Goal: Transaction & Acquisition: Purchase product/service

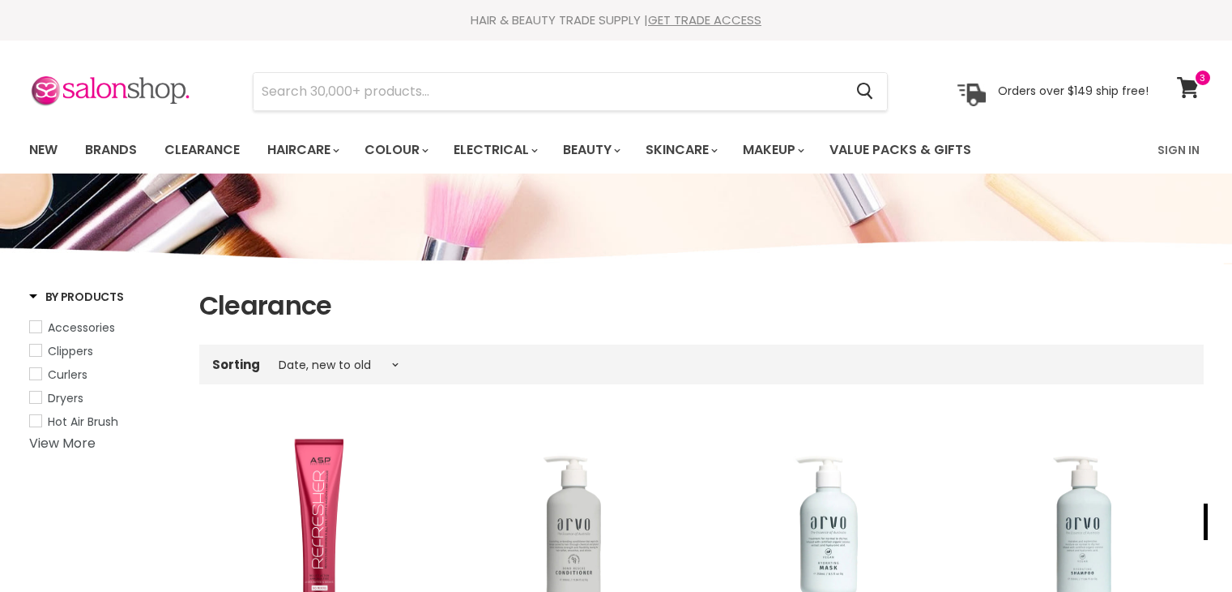
select select "created-descending"
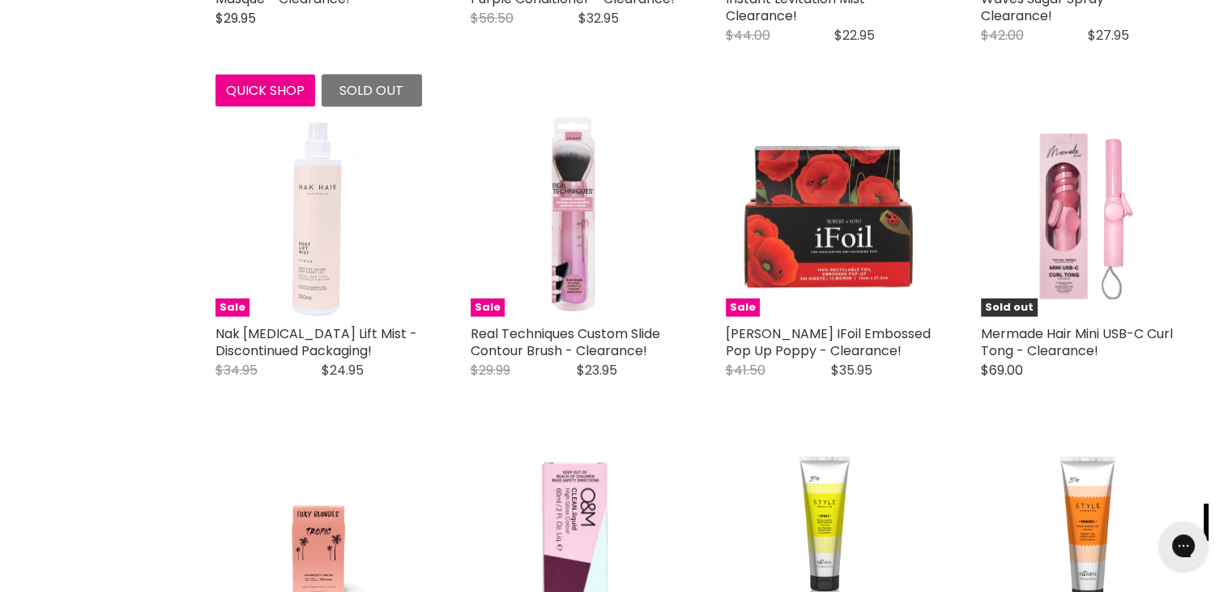
scroll to position [3695, 0]
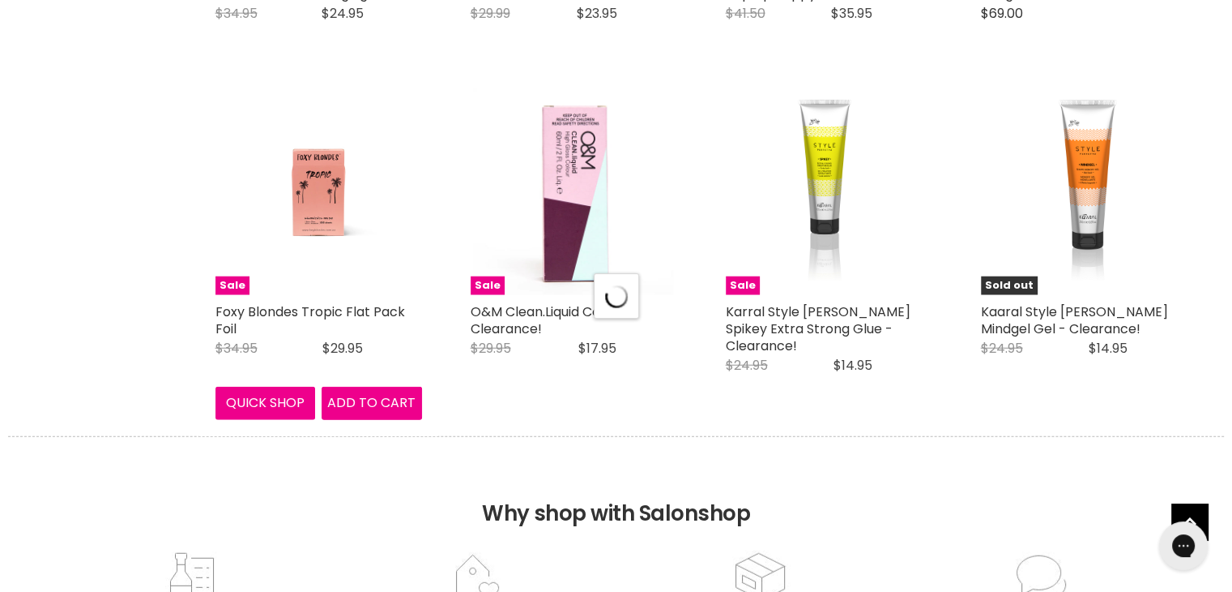
scroll to position [4051, 0]
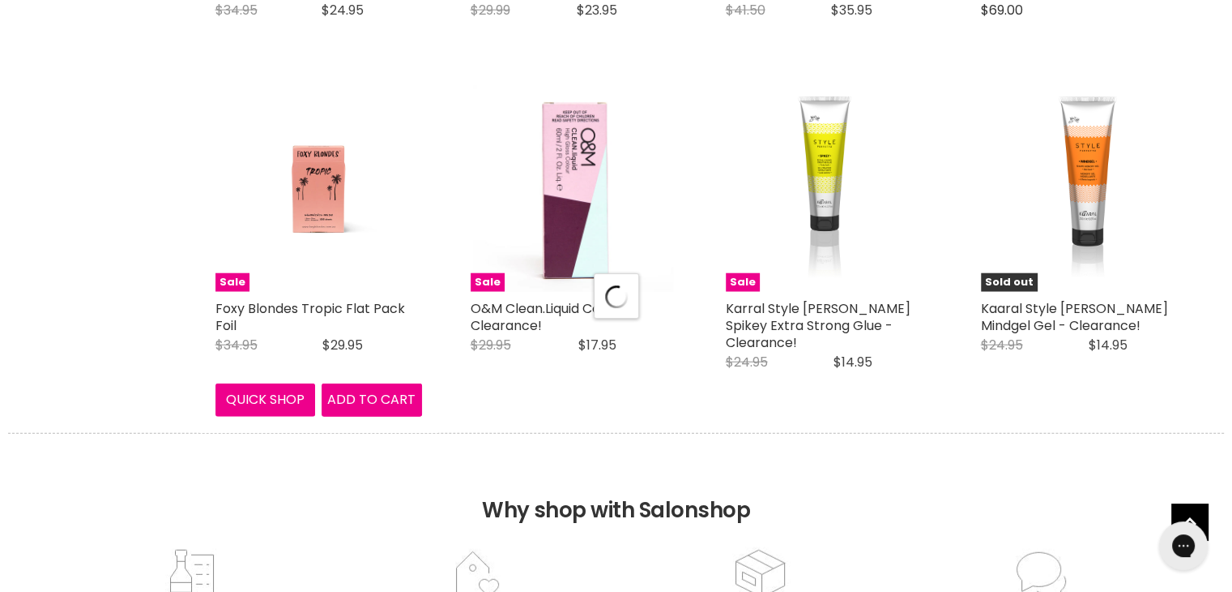
select select "created-descending"
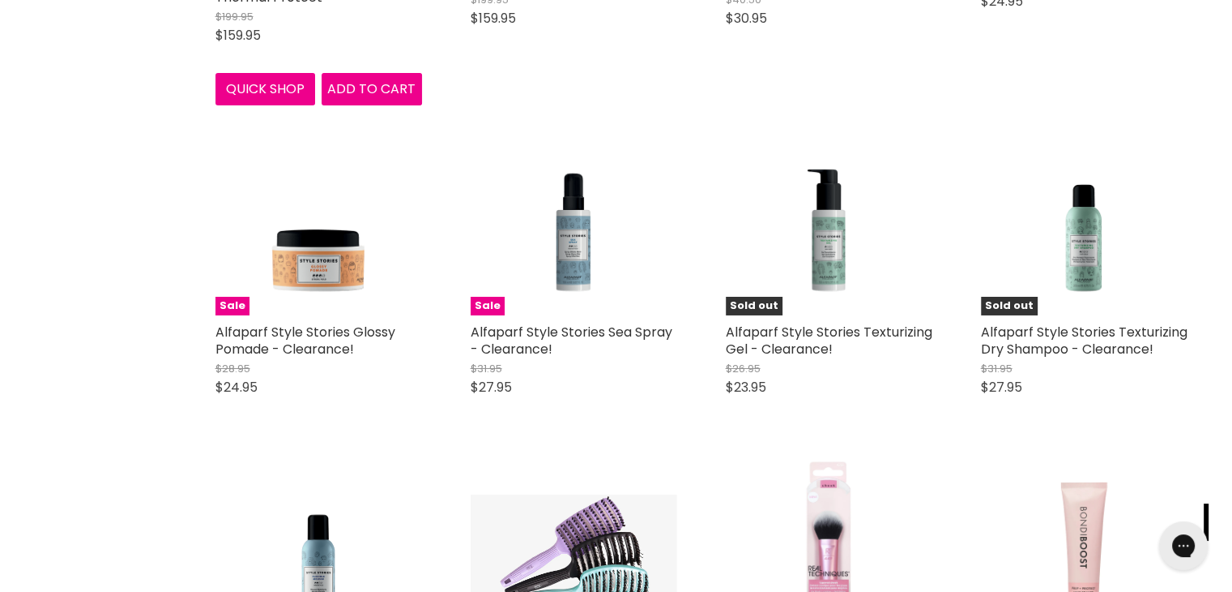
scroll to position [5607, 0]
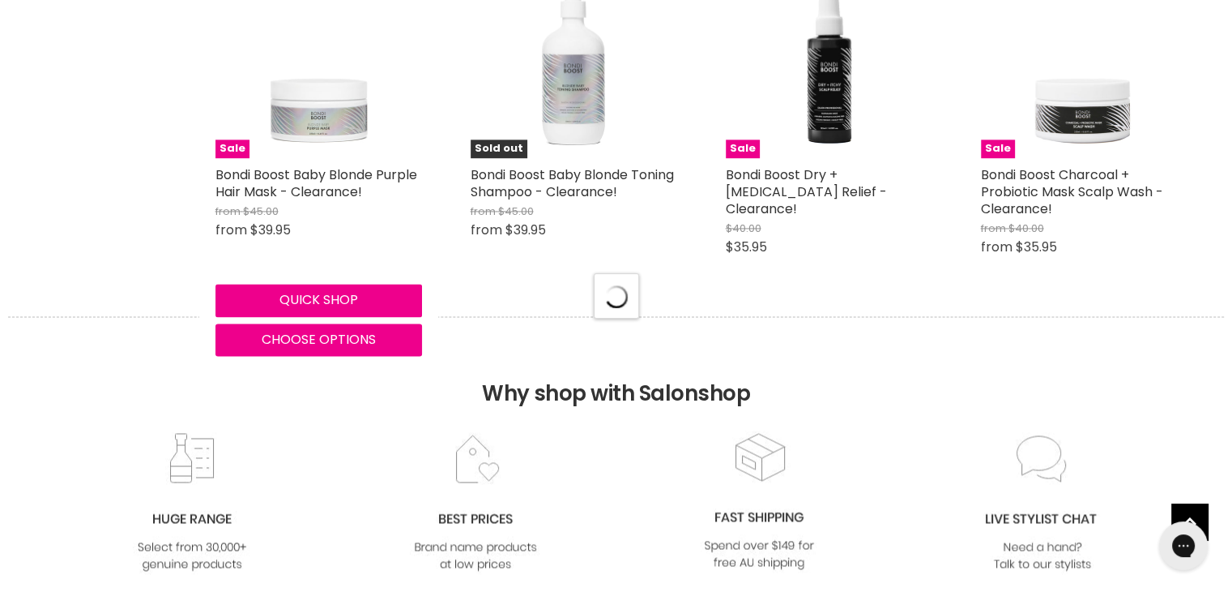
select select "created-descending"
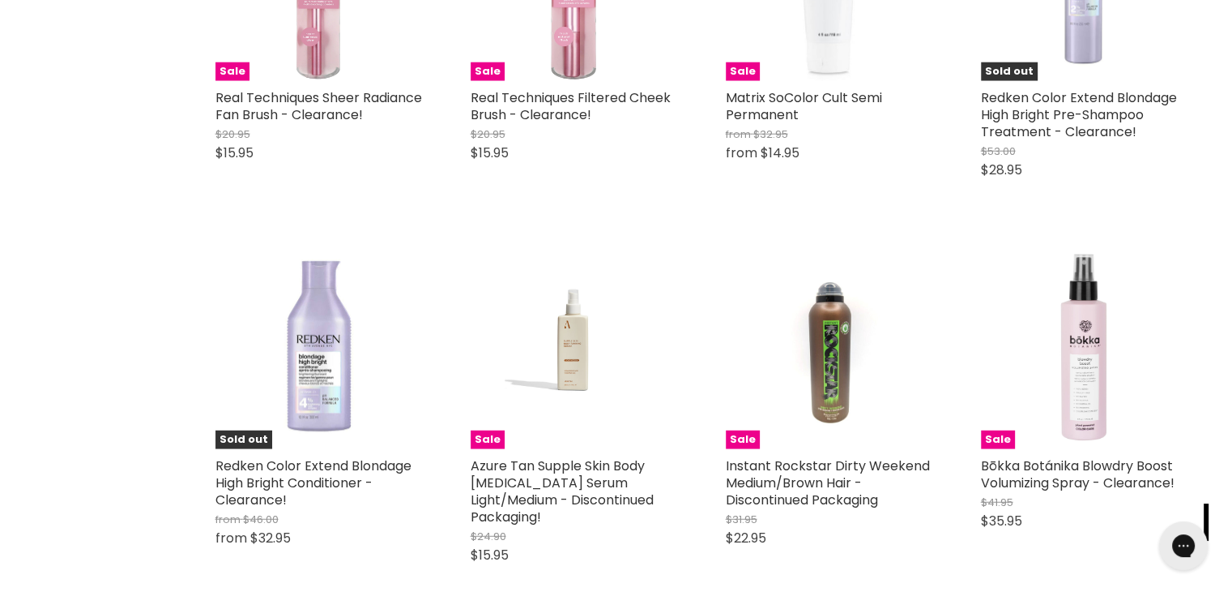
scroll to position [10436, 0]
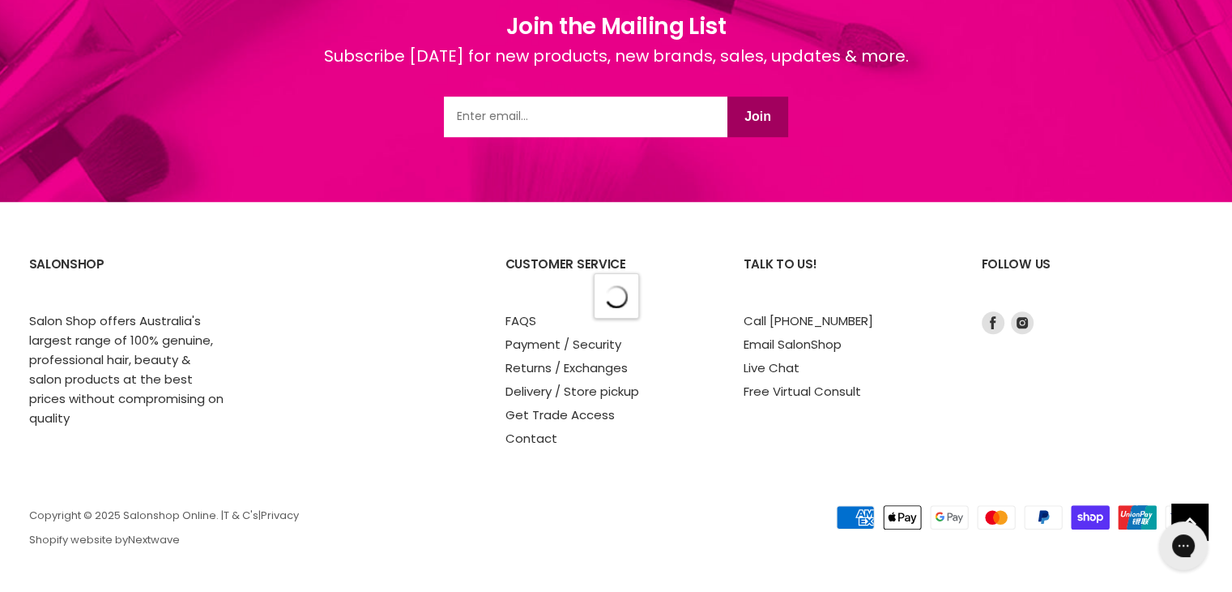
select select "created-descending"
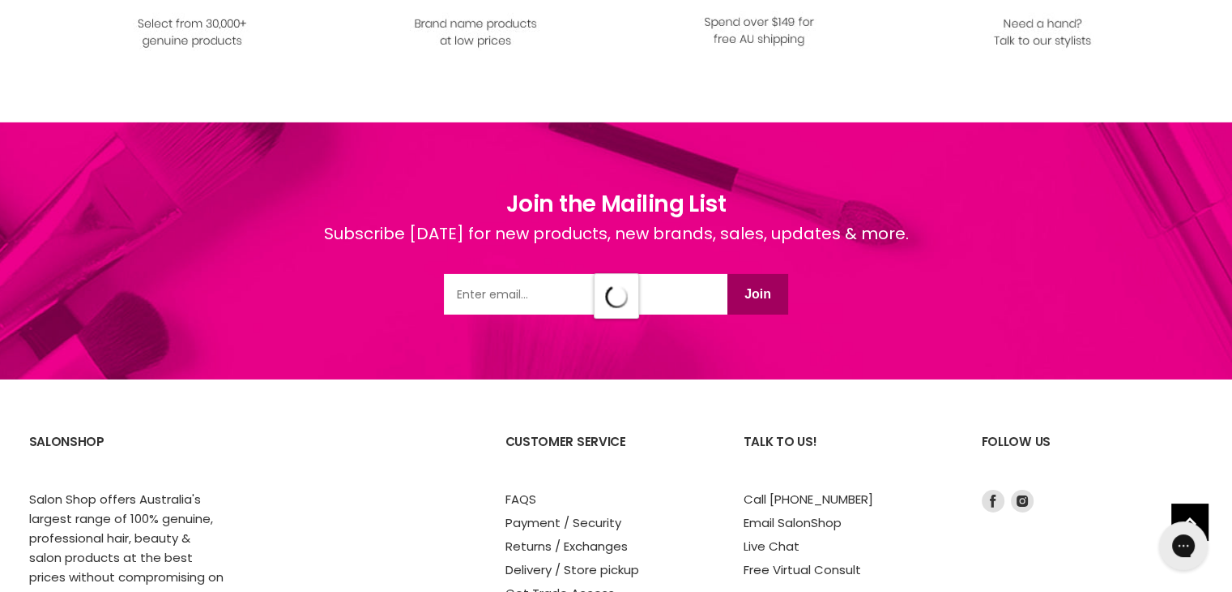
select select "created-descending"
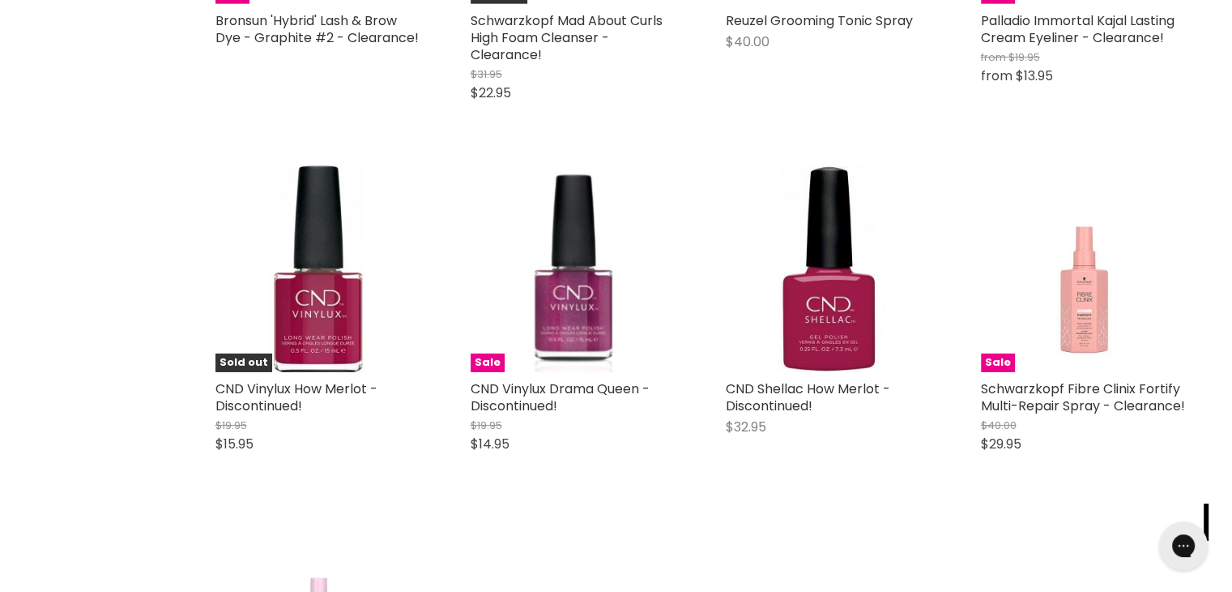
scroll to position [16987, 0]
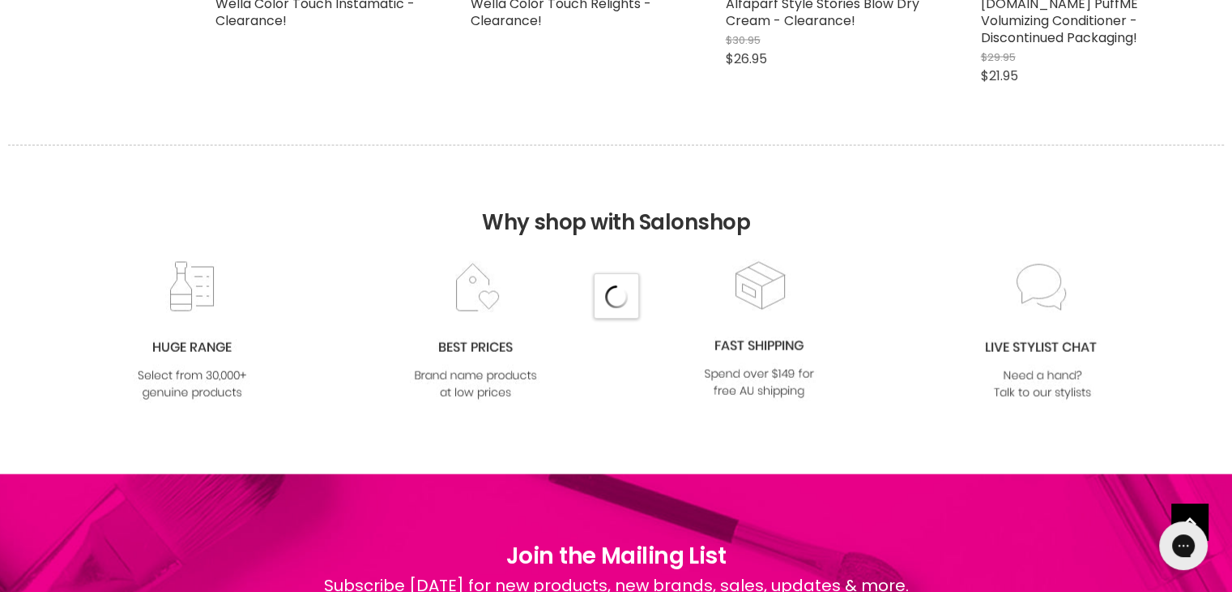
scroll to position [21816, 0]
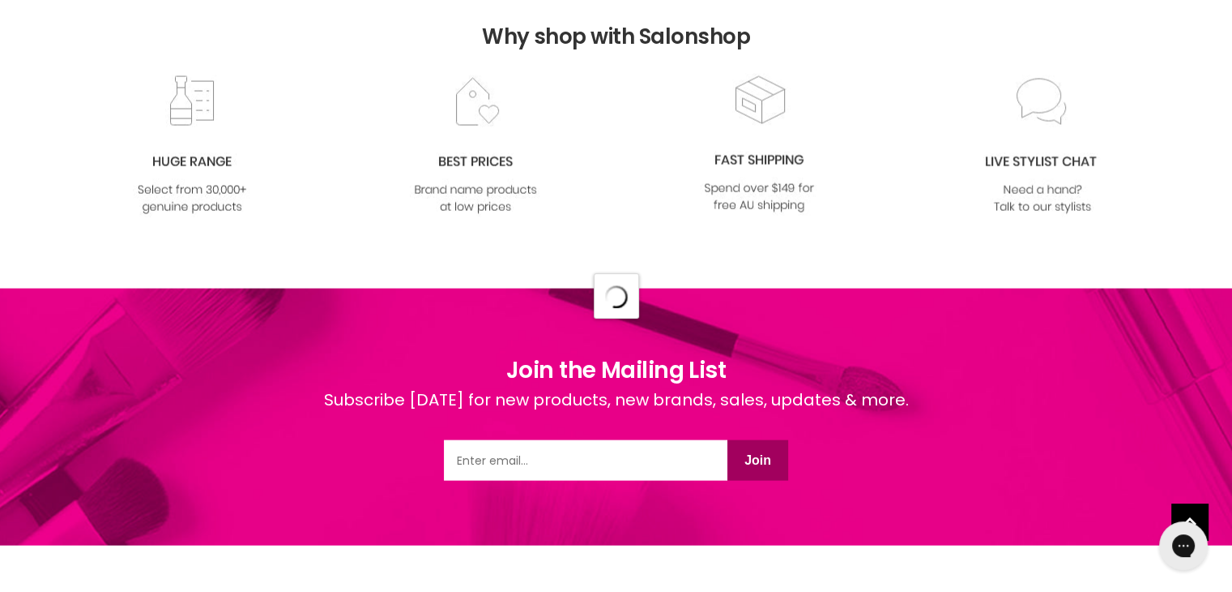
select select "created-descending"
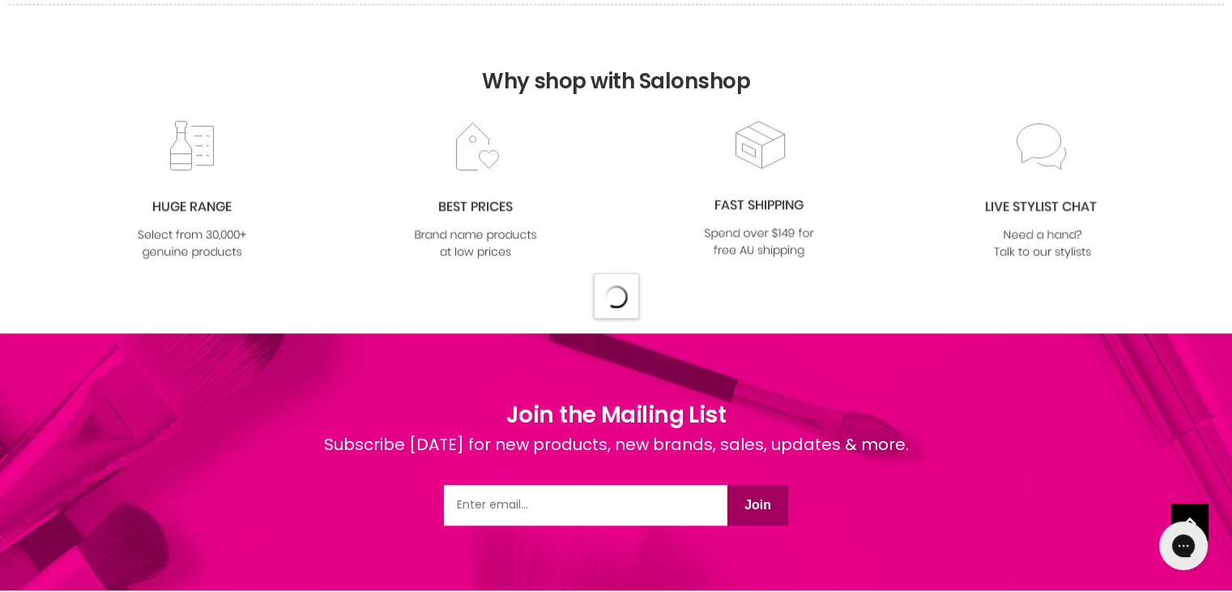
select select "created-descending"
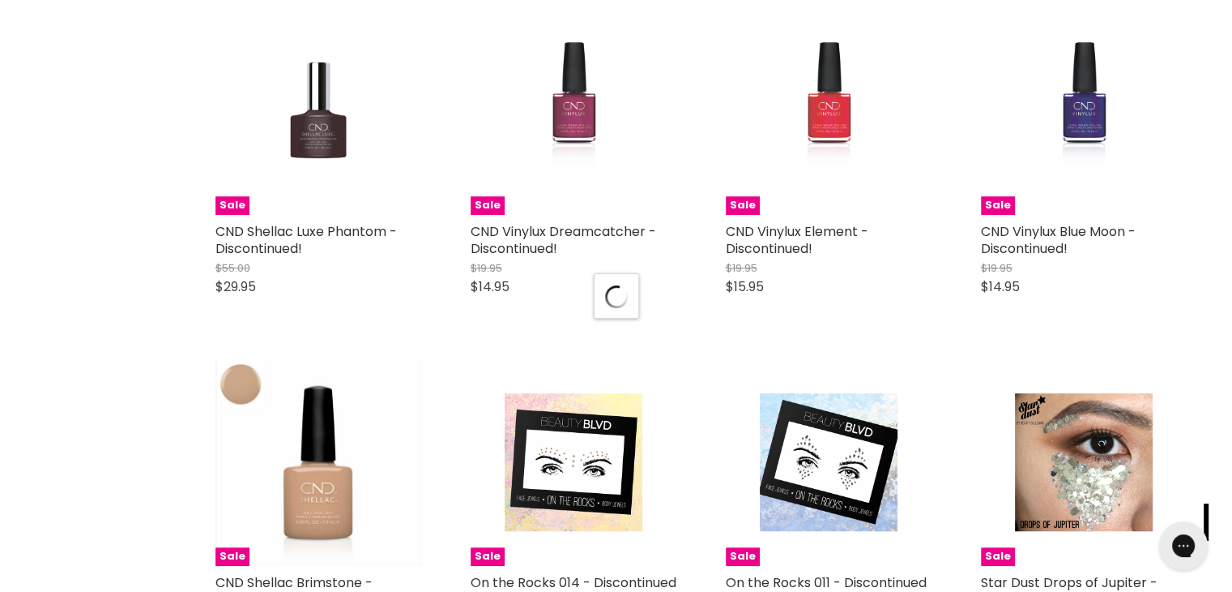
scroll to position [30323, 0]
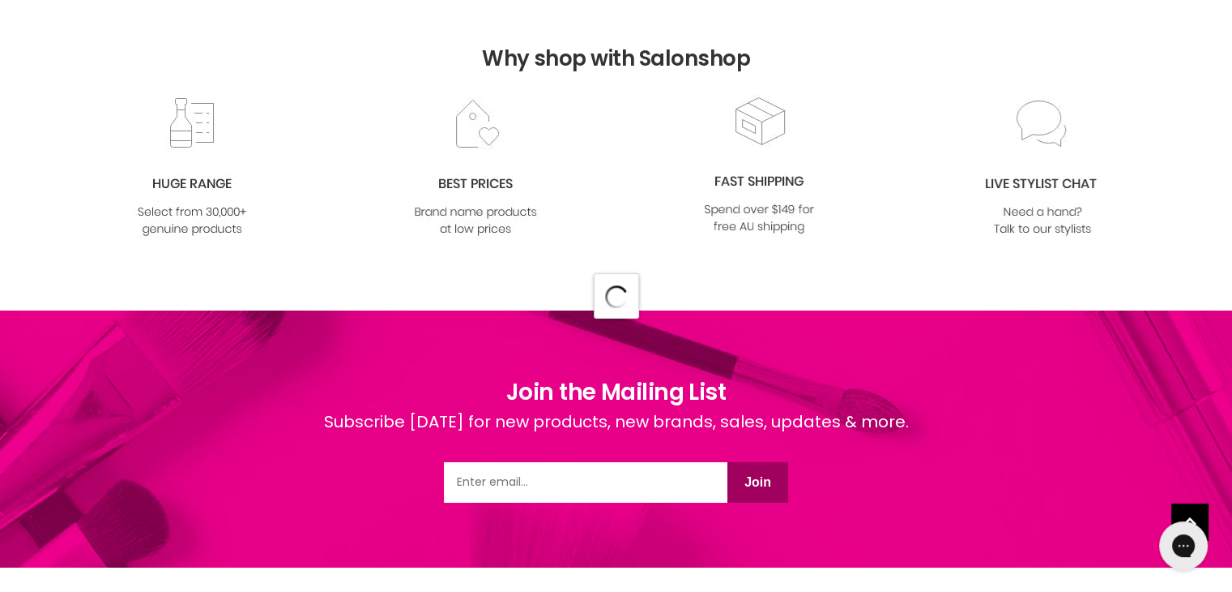
select select "created-descending"
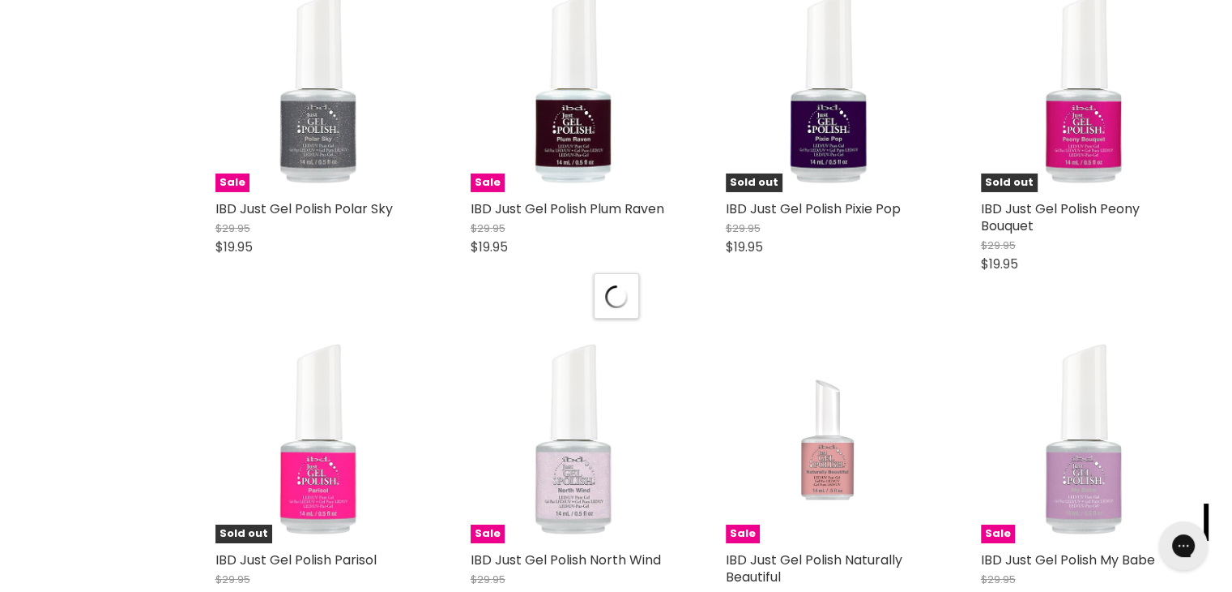
scroll to position [34525, 0]
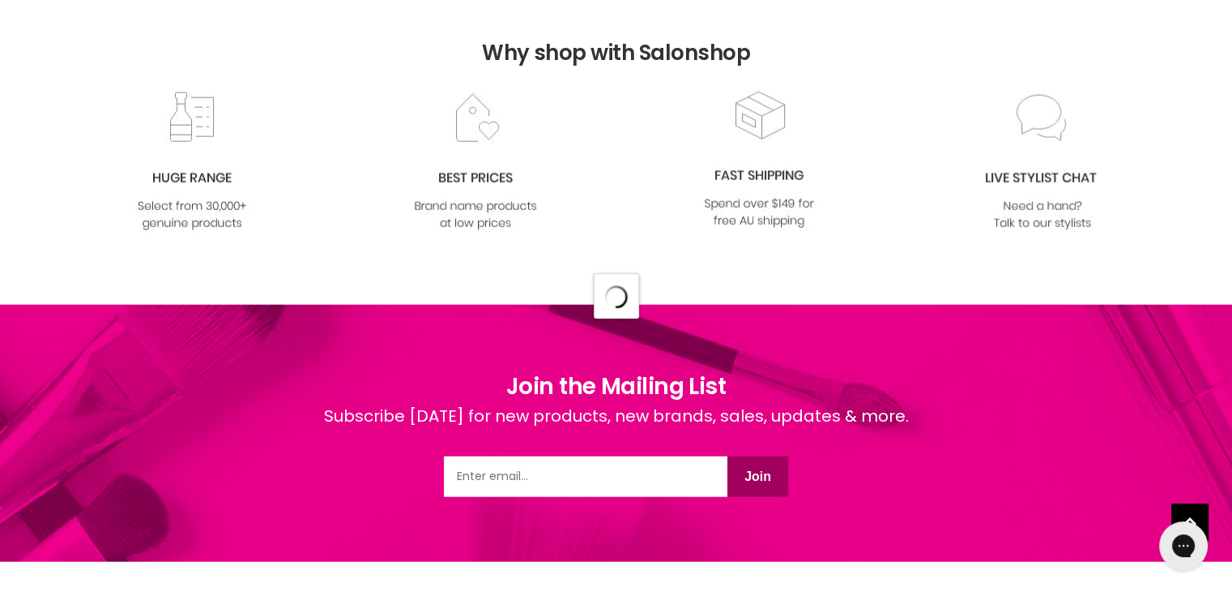
select select "created-descending"
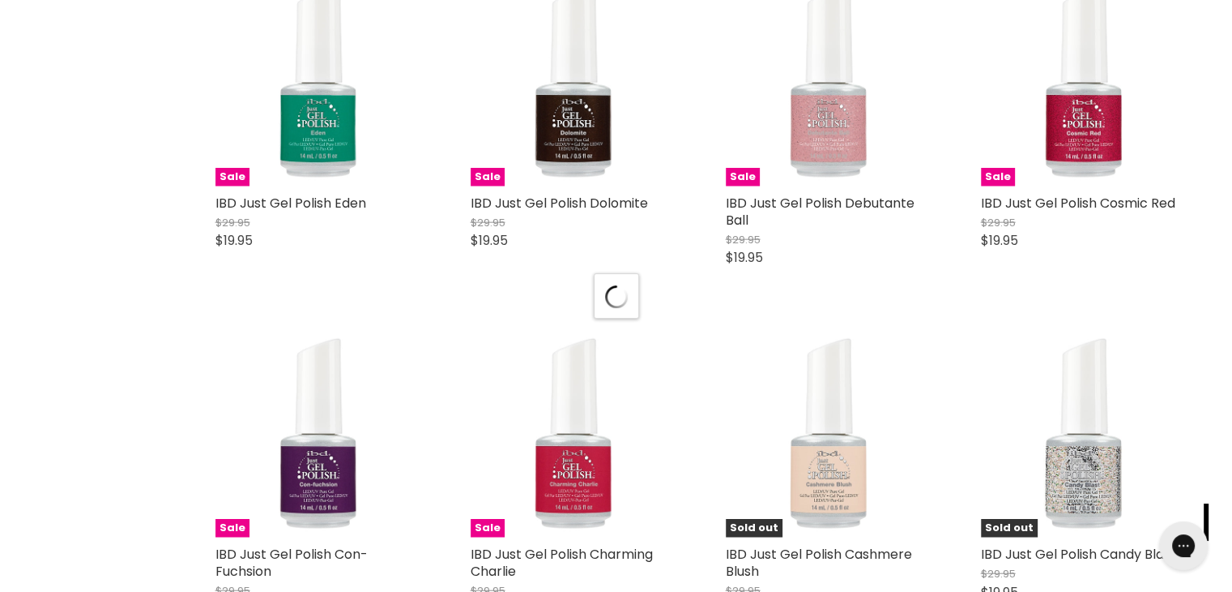
scroll to position [38695, 0]
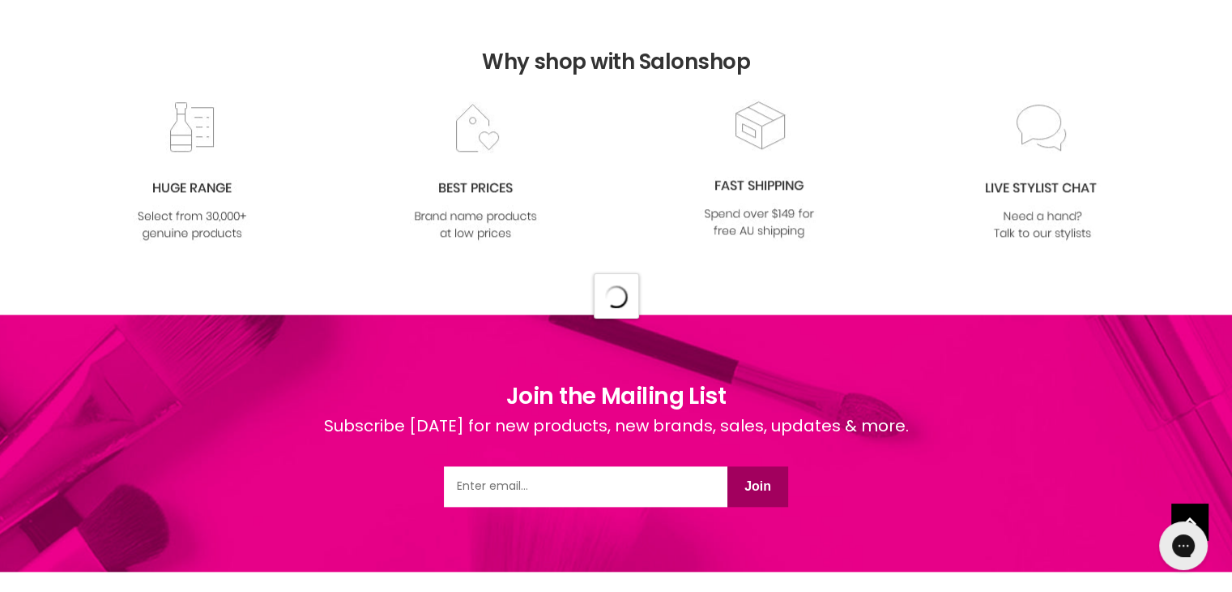
click at [1232, 10] on div "Why shop with Salonshop" at bounding box center [616, 42] width 1232 height 114
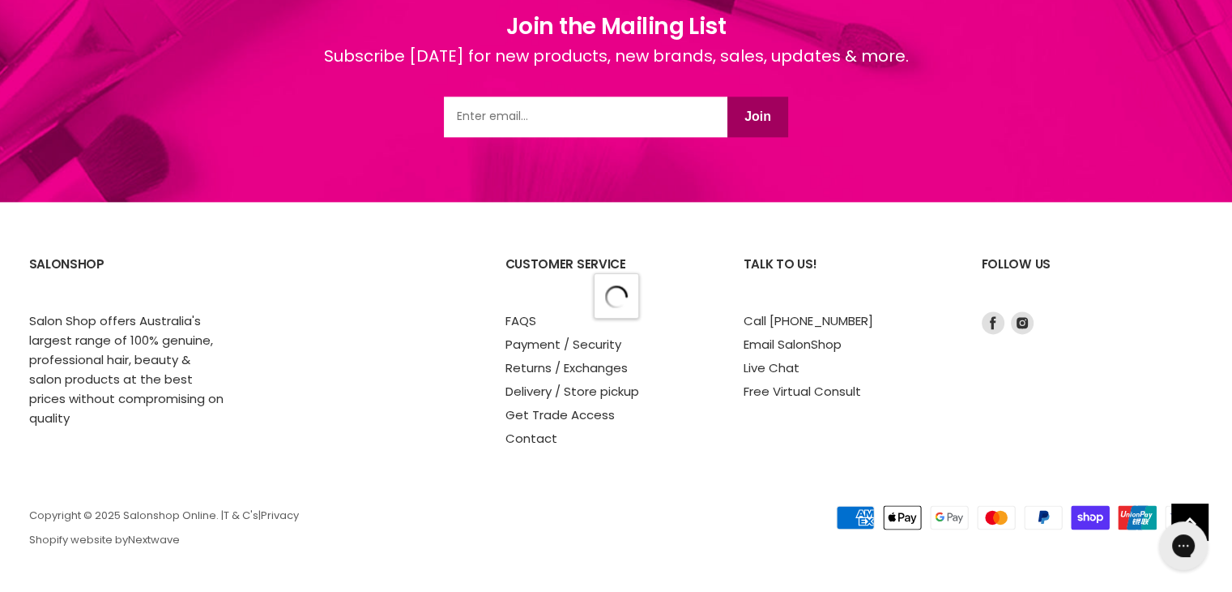
select select "created-descending"
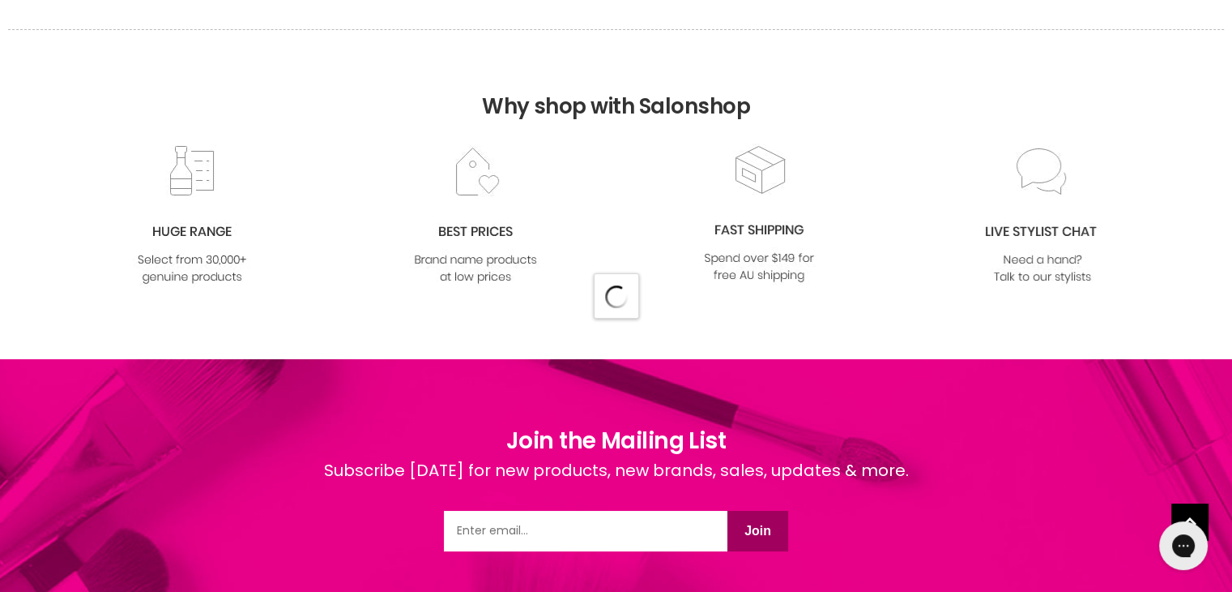
scroll to position [40766, 0]
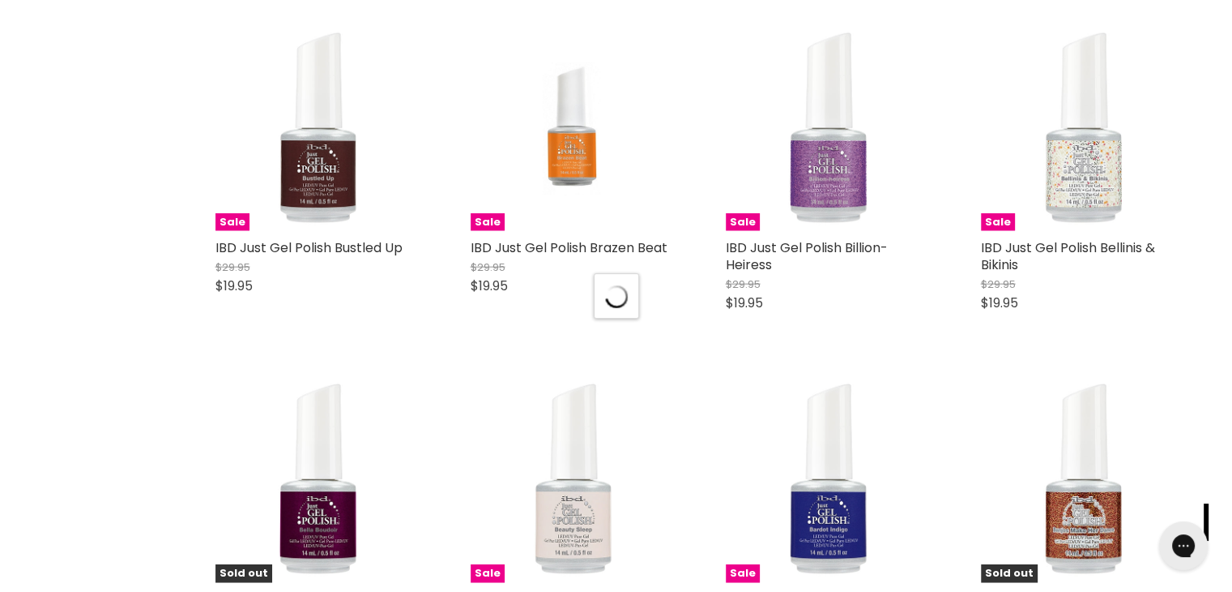
select select "created-descending"
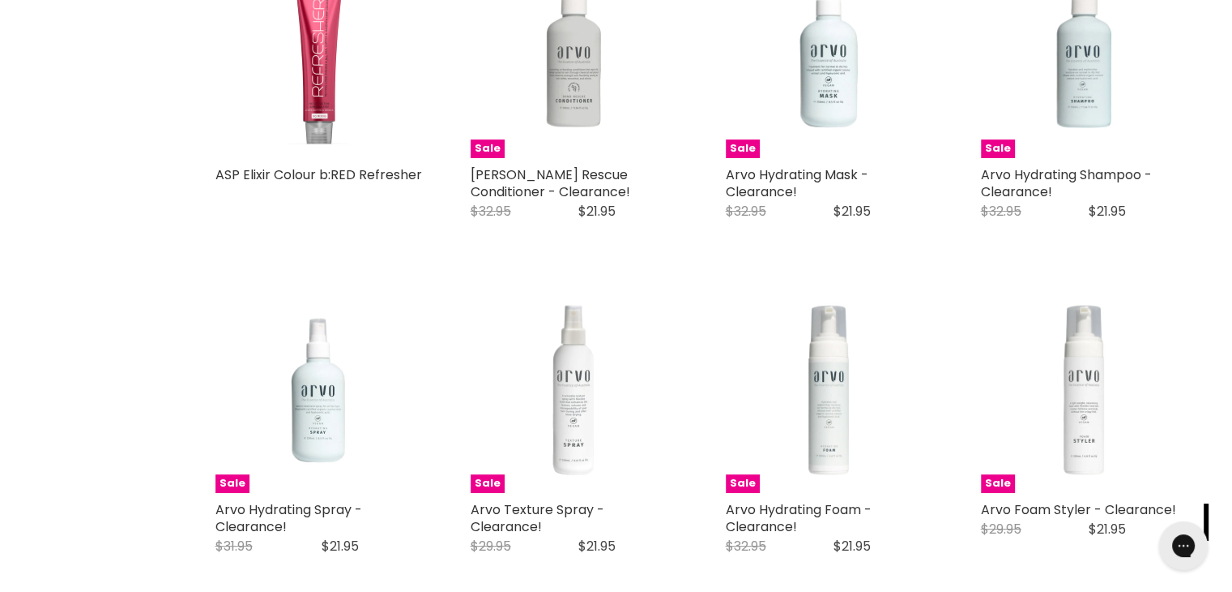
scroll to position [0, 0]
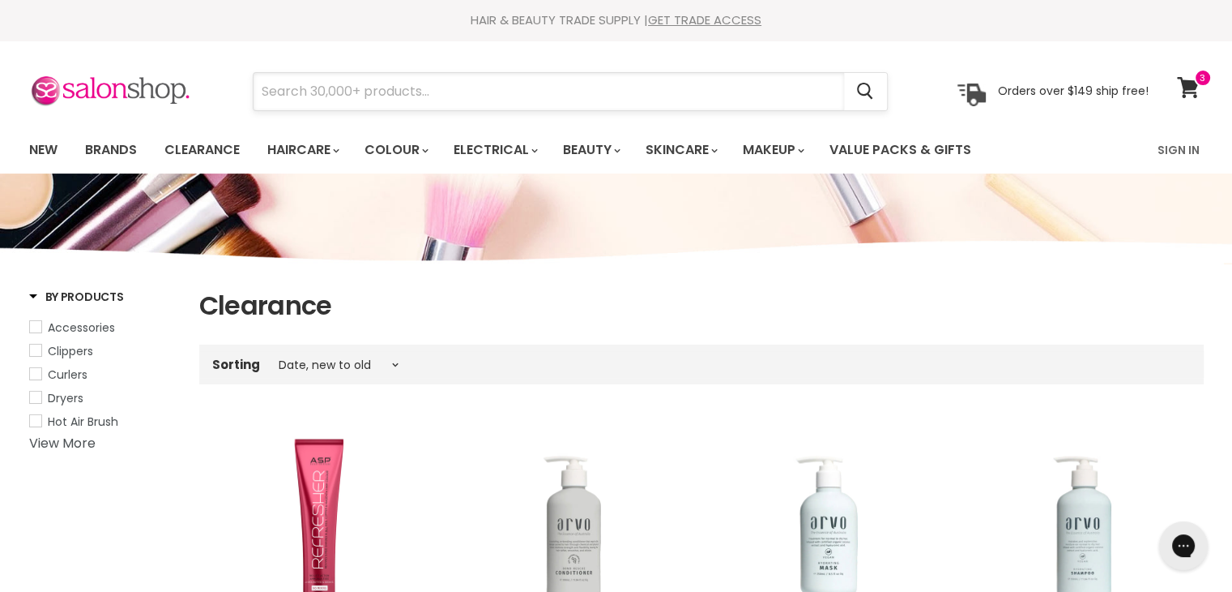
click at [739, 103] on input "Search" at bounding box center [549, 91] width 591 height 37
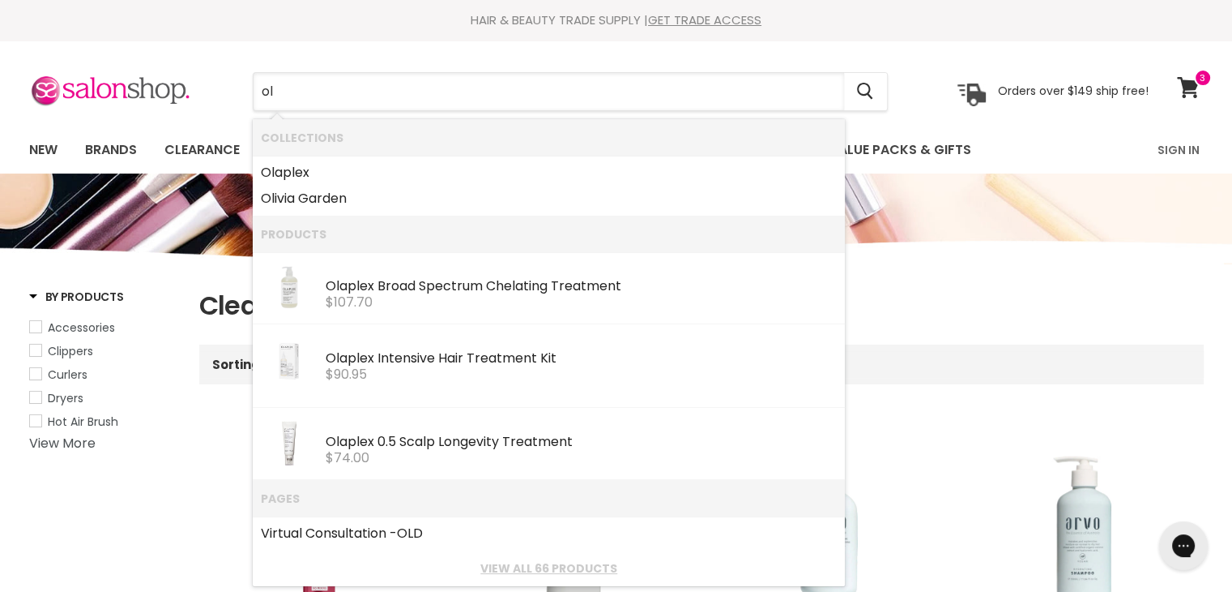
type input "ola"
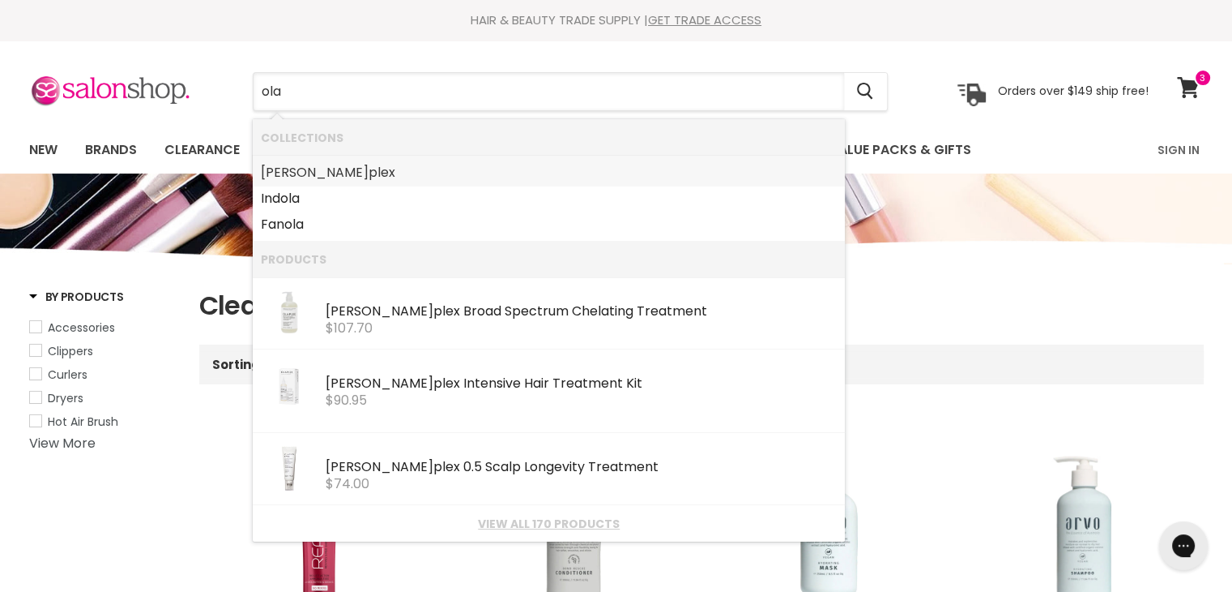
click at [648, 172] on link "Ola plex" at bounding box center [549, 173] width 576 height 26
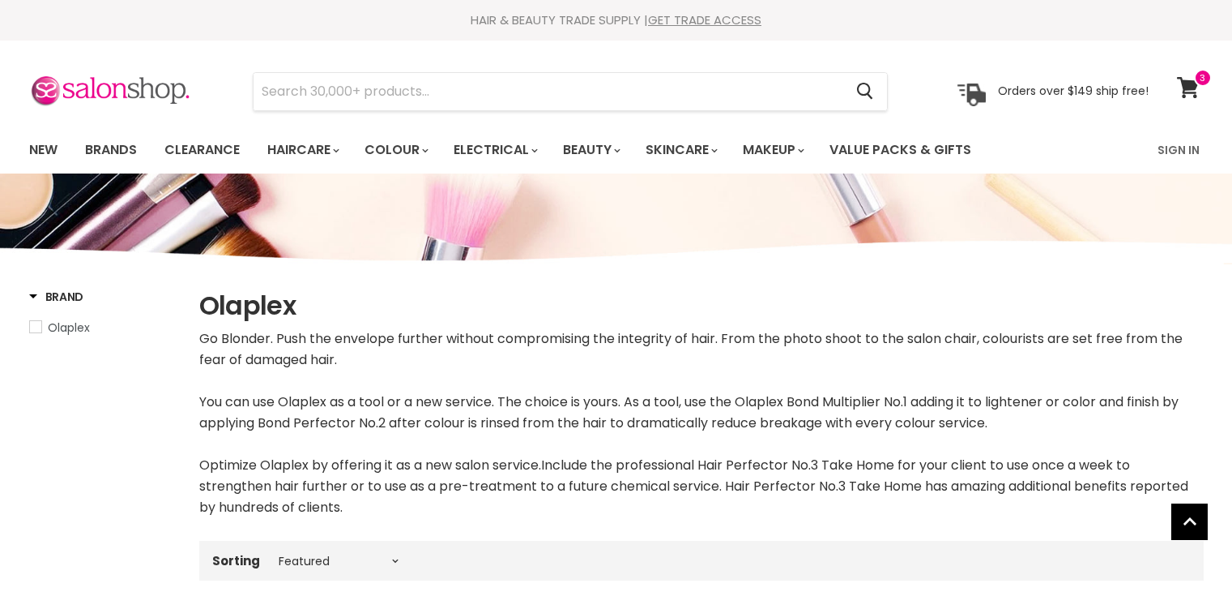
select select "manual"
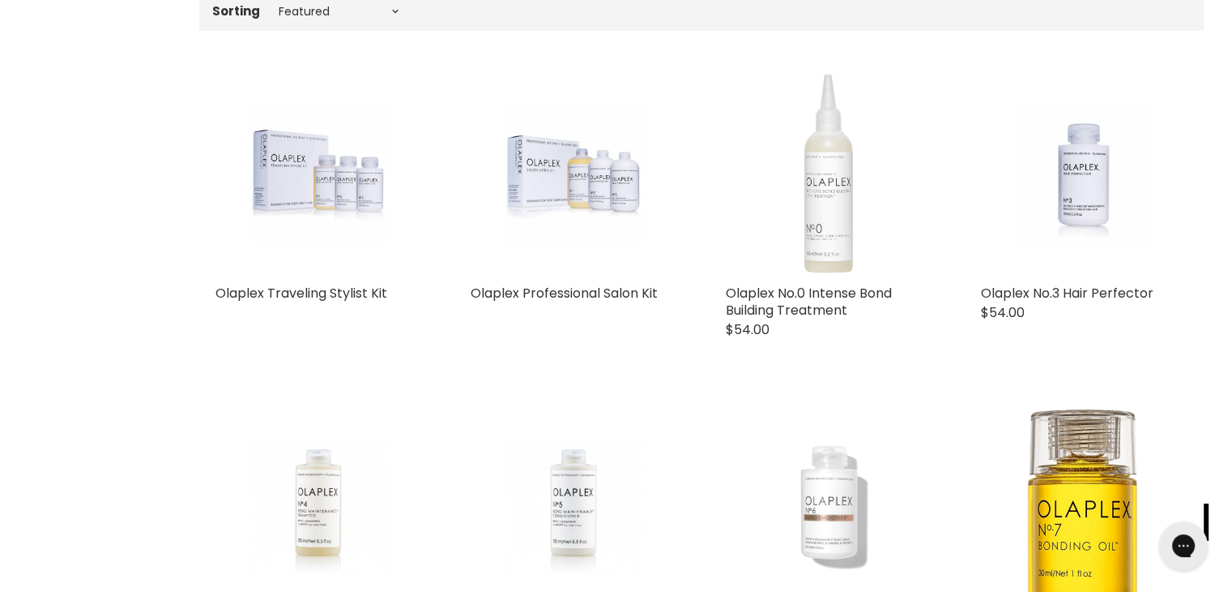
click at [649, 172] on figure "Main content" at bounding box center [574, 173] width 207 height 207
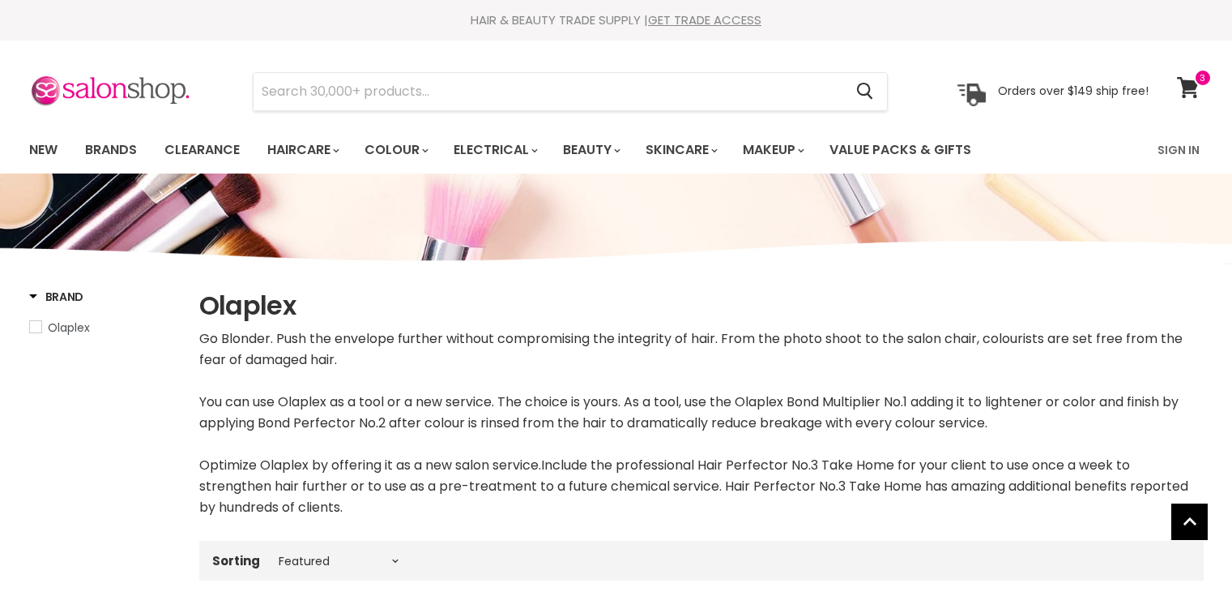
select select "manual"
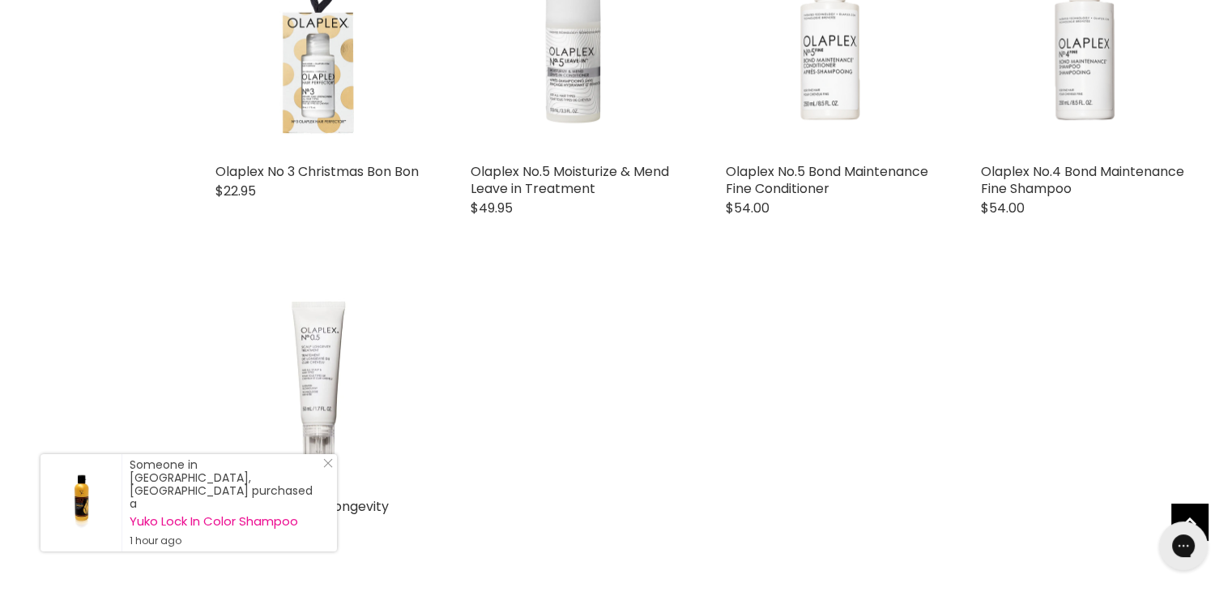
scroll to position [3034, 0]
